Goal: Transaction & Acquisition: Purchase product/service

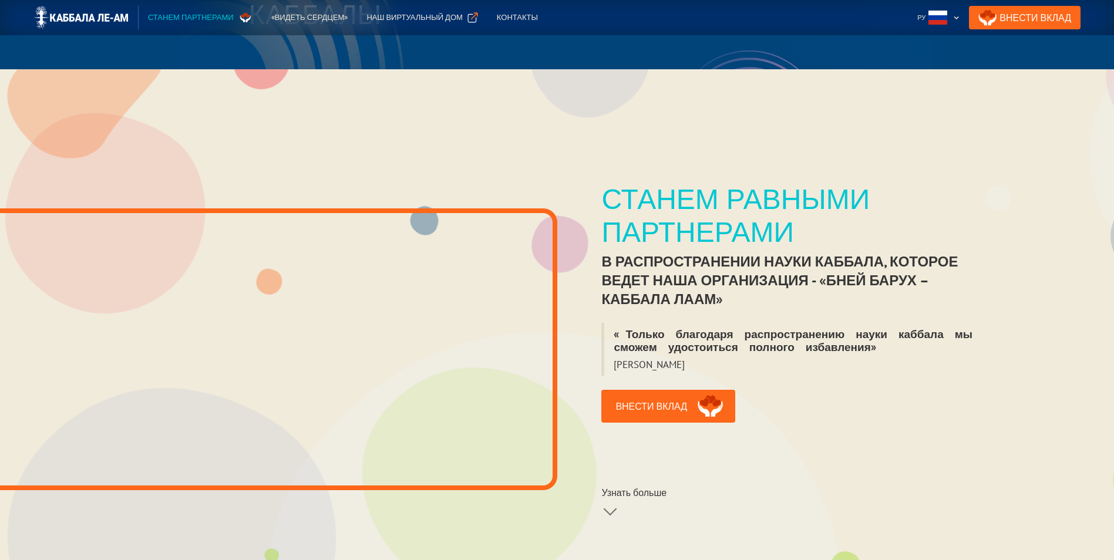
scroll to position [117, 0]
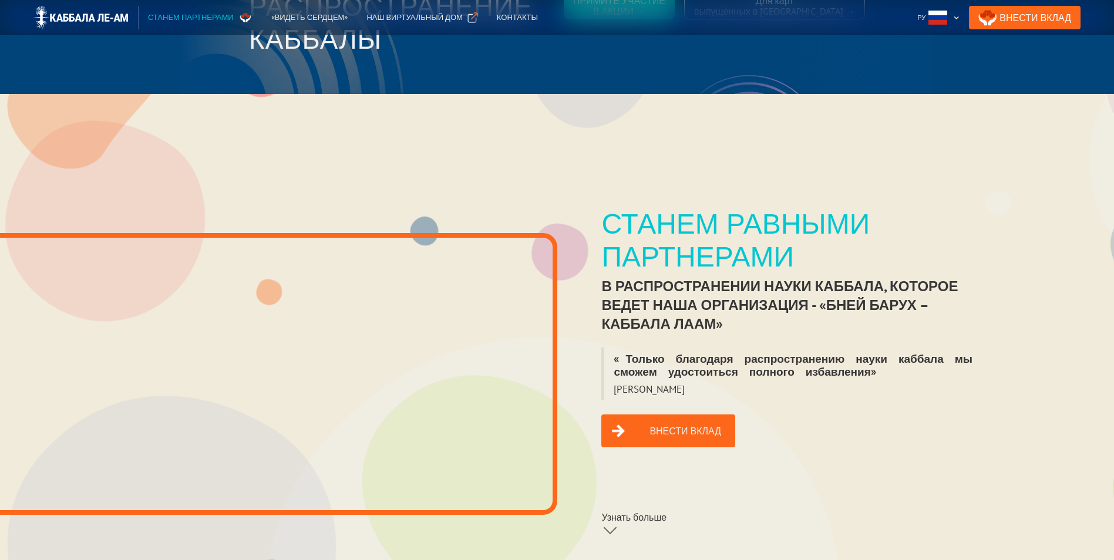
click at [648, 416] on link "Внести вклад" at bounding box center [668, 431] width 134 height 33
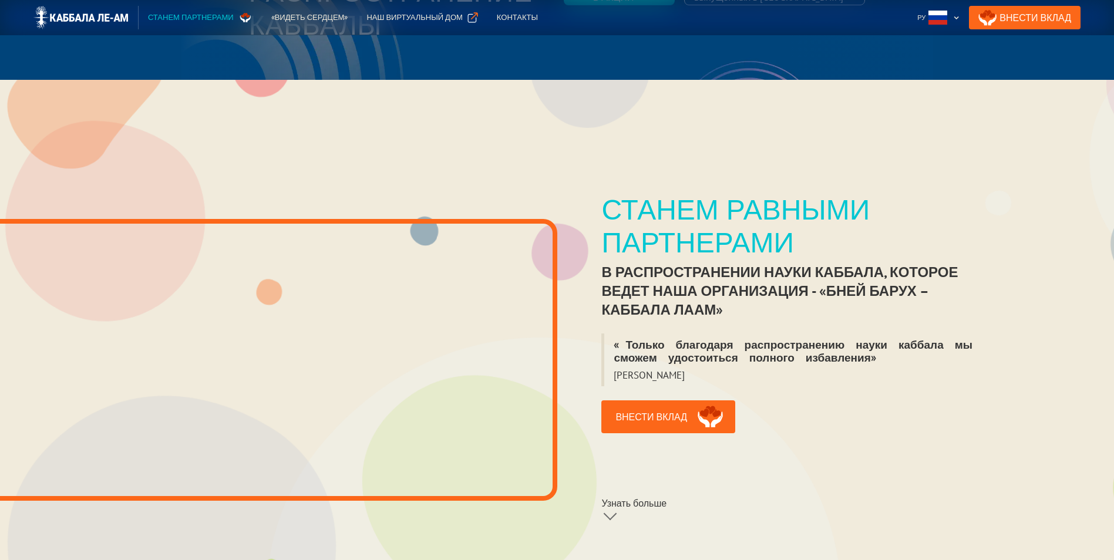
scroll to position [176, 0]
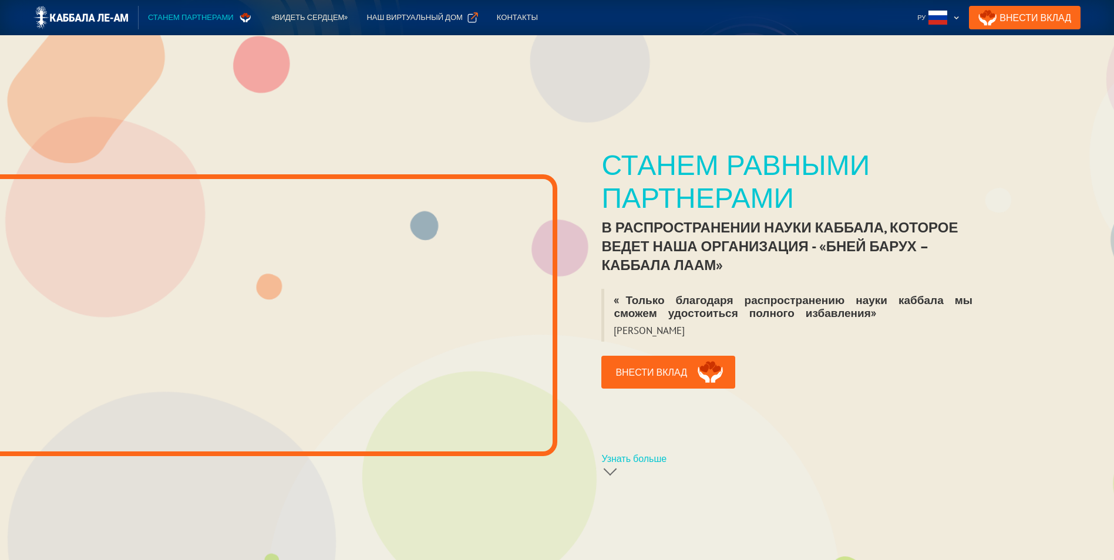
click at [628, 453] on div "Узнать больше" at bounding box center [633, 459] width 65 height 12
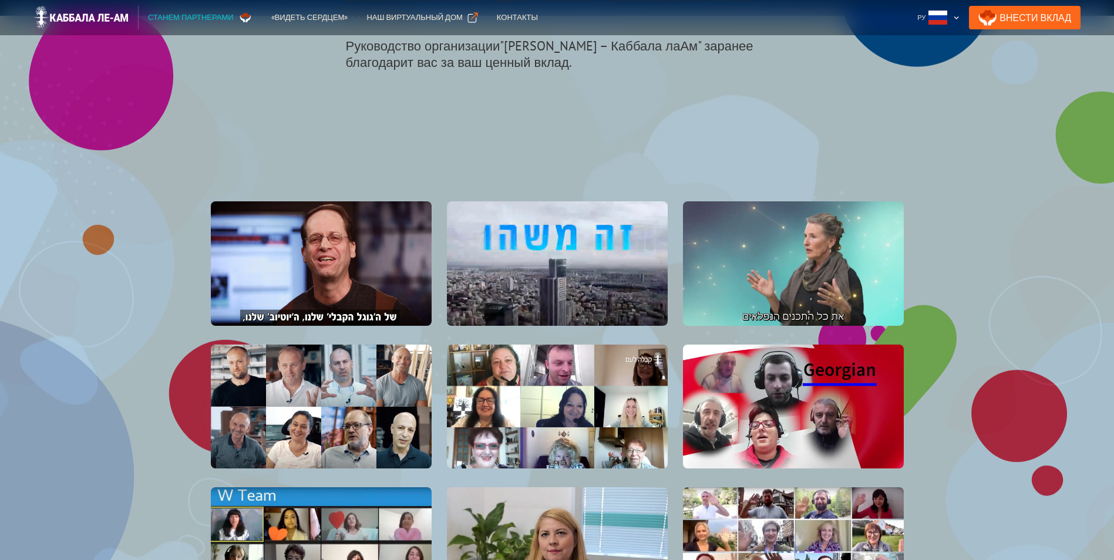
scroll to position [1207, 0]
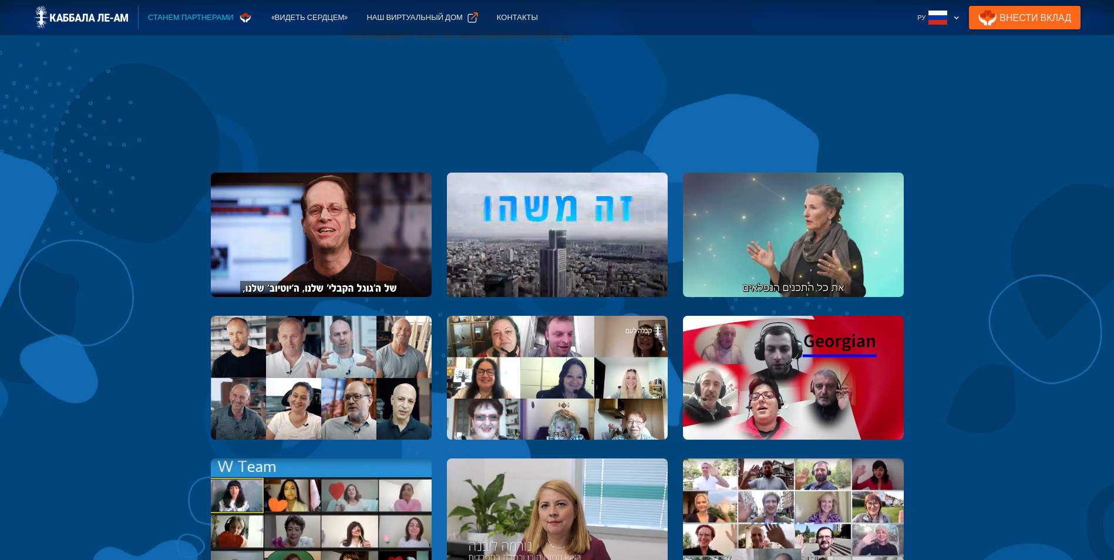
click at [1034, 15] on link "Внести Вклад" at bounding box center [1025, 17] width 112 height 23
